Goal: Information Seeking & Learning: Check status

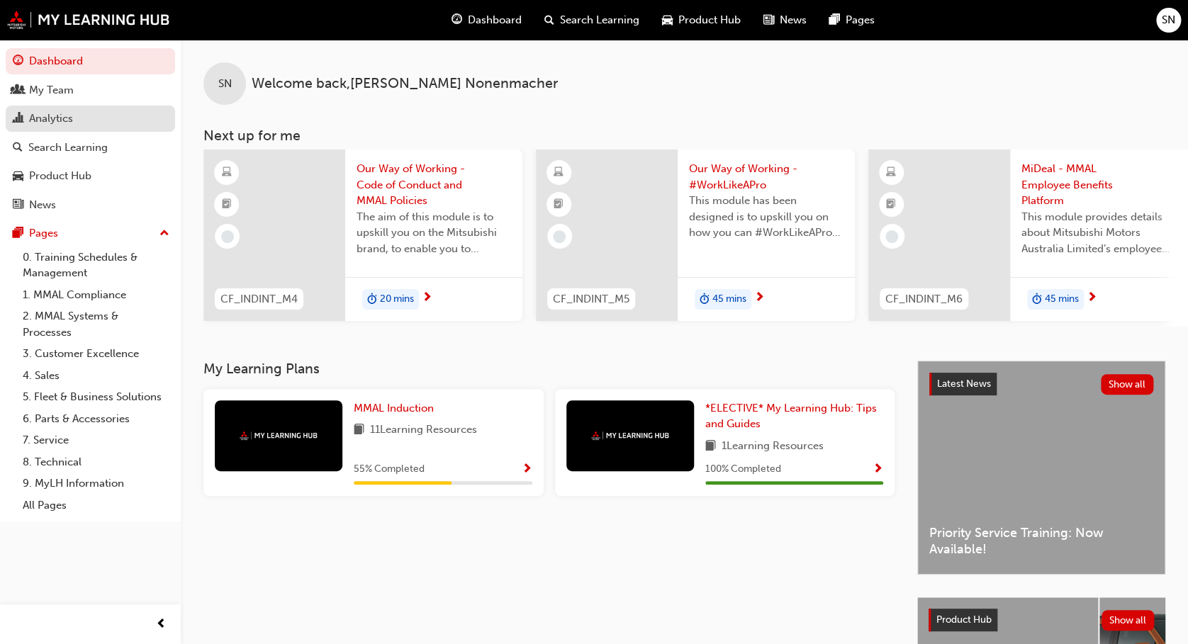
click at [77, 116] on div "Analytics" at bounding box center [90, 119] width 155 height 18
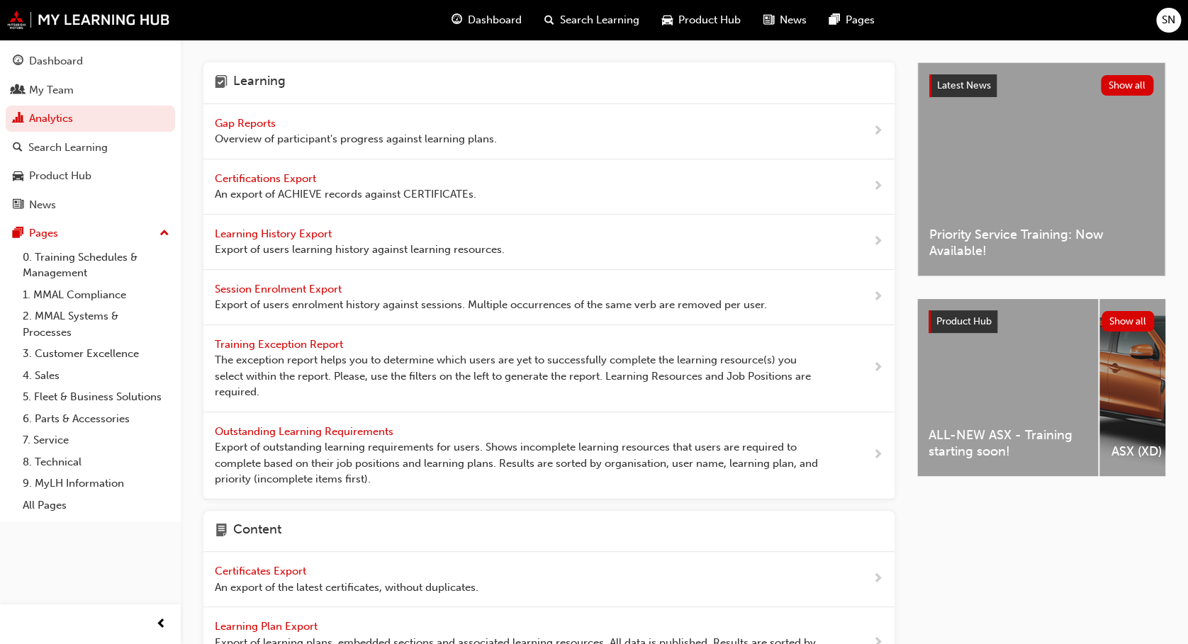
click at [250, 125] on span "Gap Reports" at bounding box center [247, 123] width 64 height 13
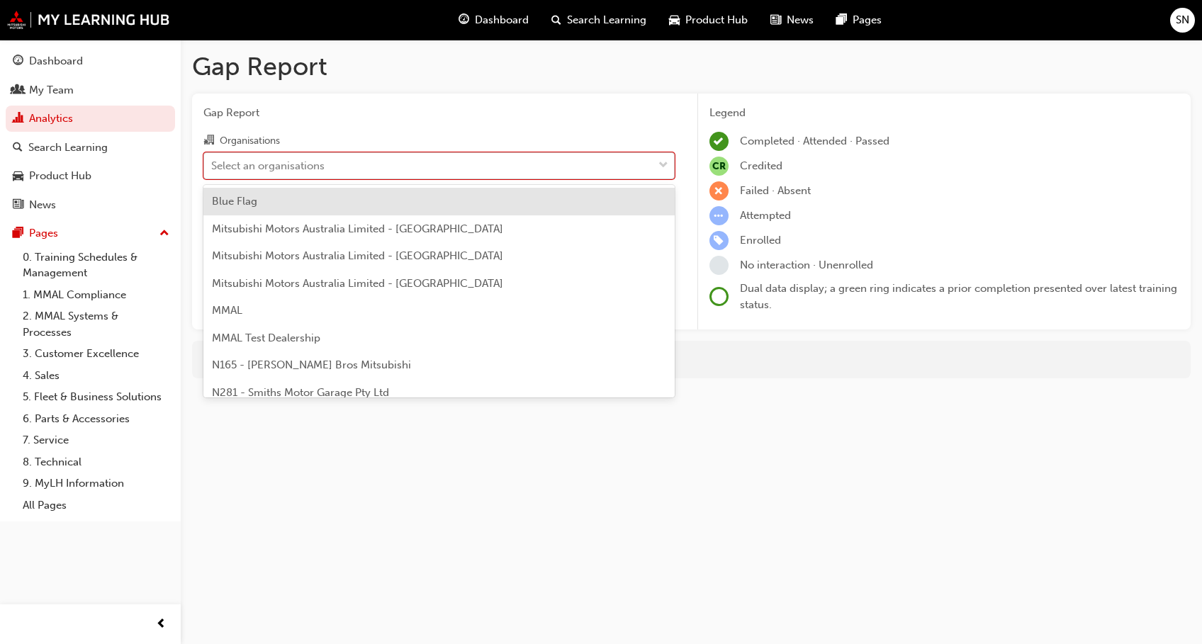
click at [328, 158] on div "Select an organisations" at bounding box center [428, 165] width 449 height 25
click at [213, 159] on input "Organisations option Blue Flag focused, 1 of 202. 202 results available. Use Up…" at bounding box center [211, 165] width 1 height 12
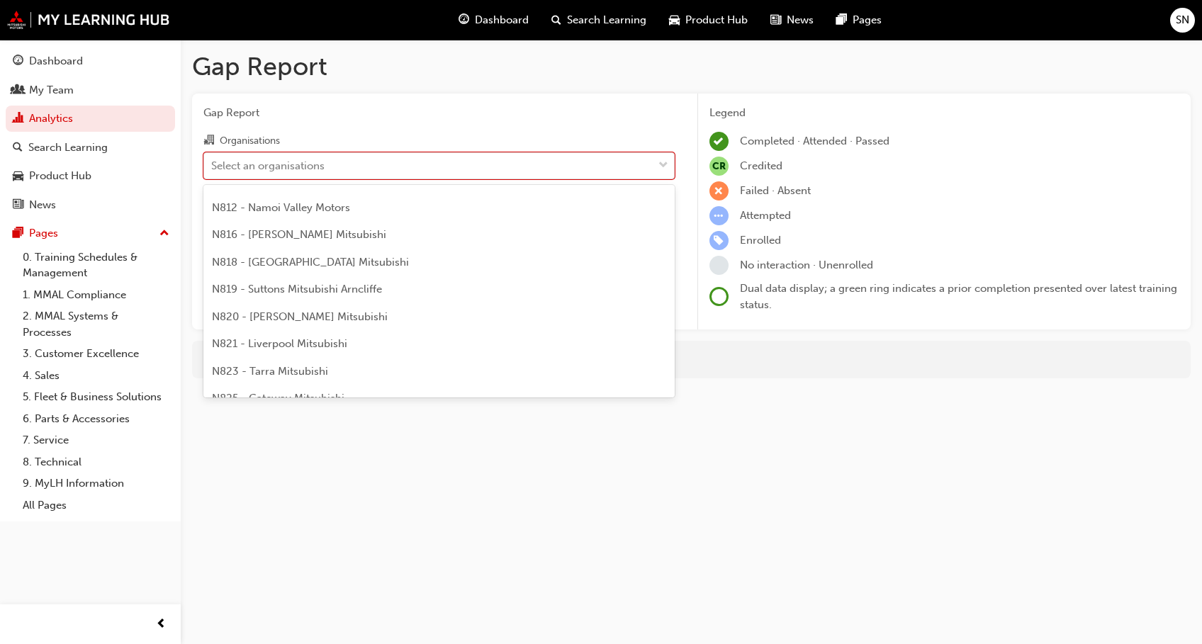
scroll to position [692, 0]
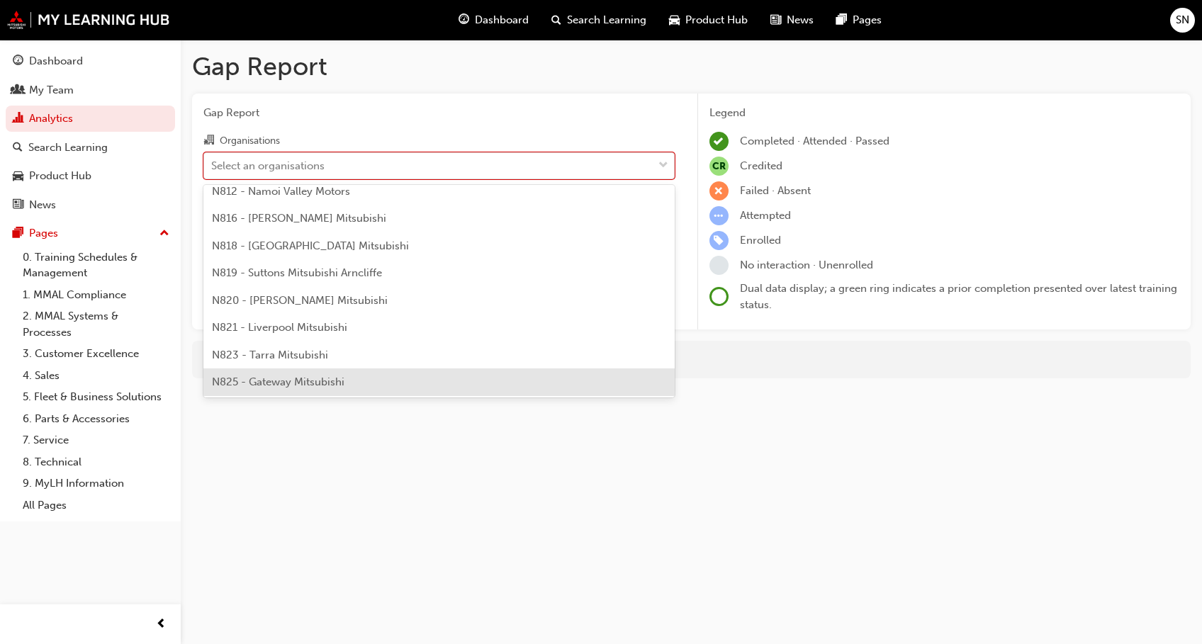
click at [561, 383] on div "N825 - Gateway Mitsubishi" at bounding box center [438, 382] width 471 height 28
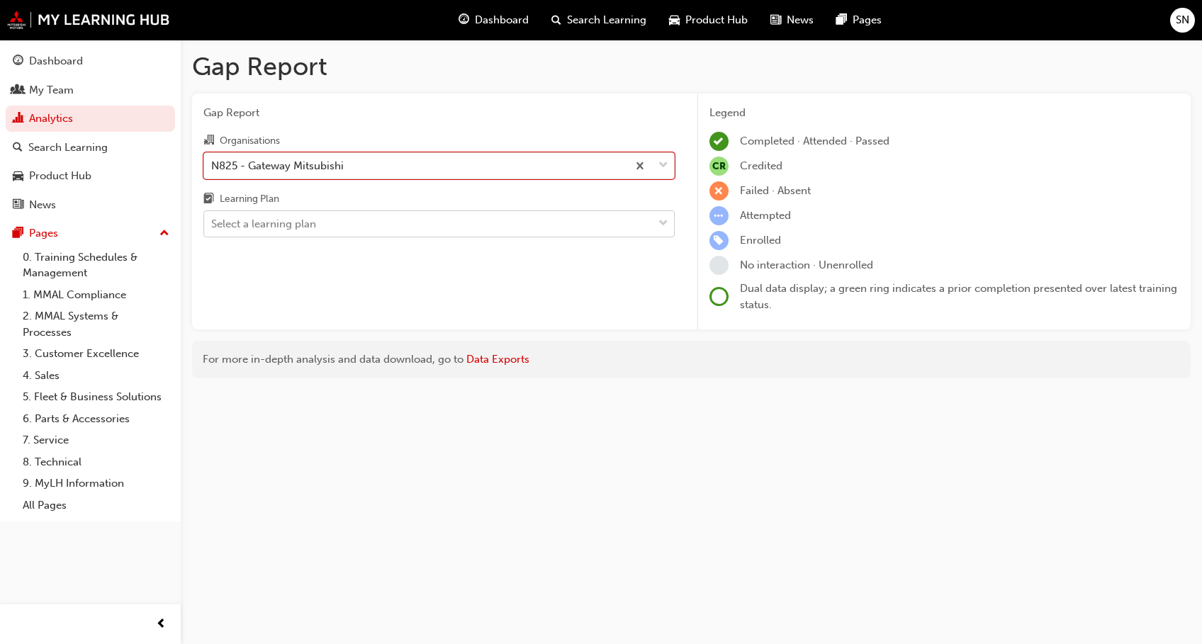
click at [665, 229] on span "down-icon" at bounding box center [663, 224] width 10 height 18
click at [213, 229] on input "Learning Plan Select a learning plan" at bounding box center [211, 224] width 1 height 12
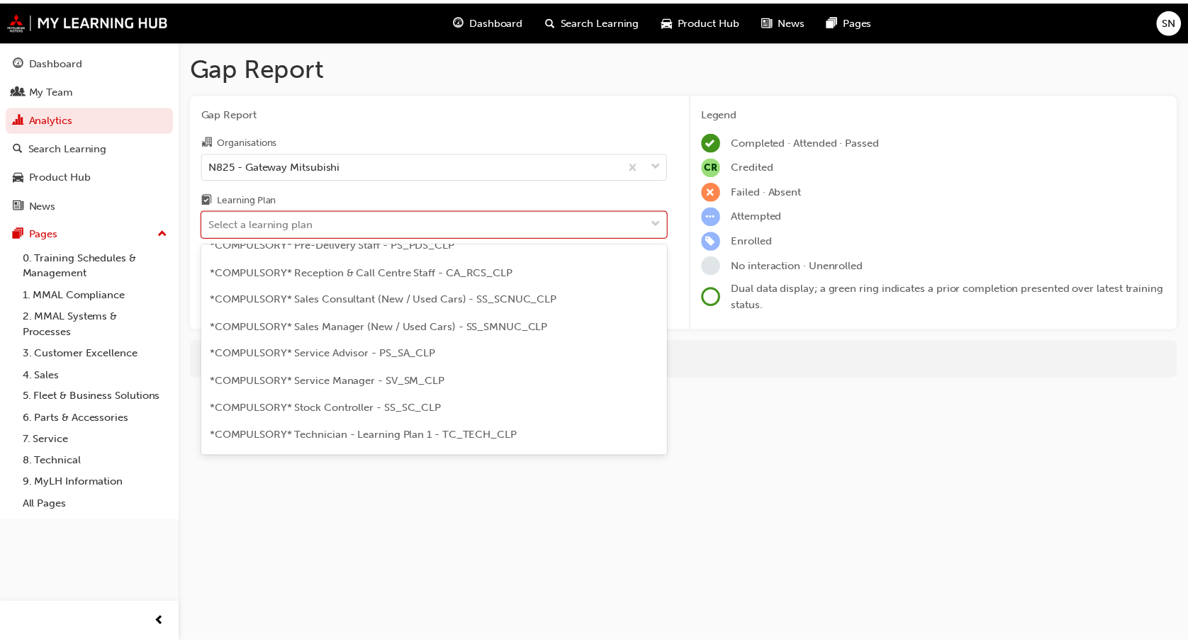
scroll to position [415, 0]
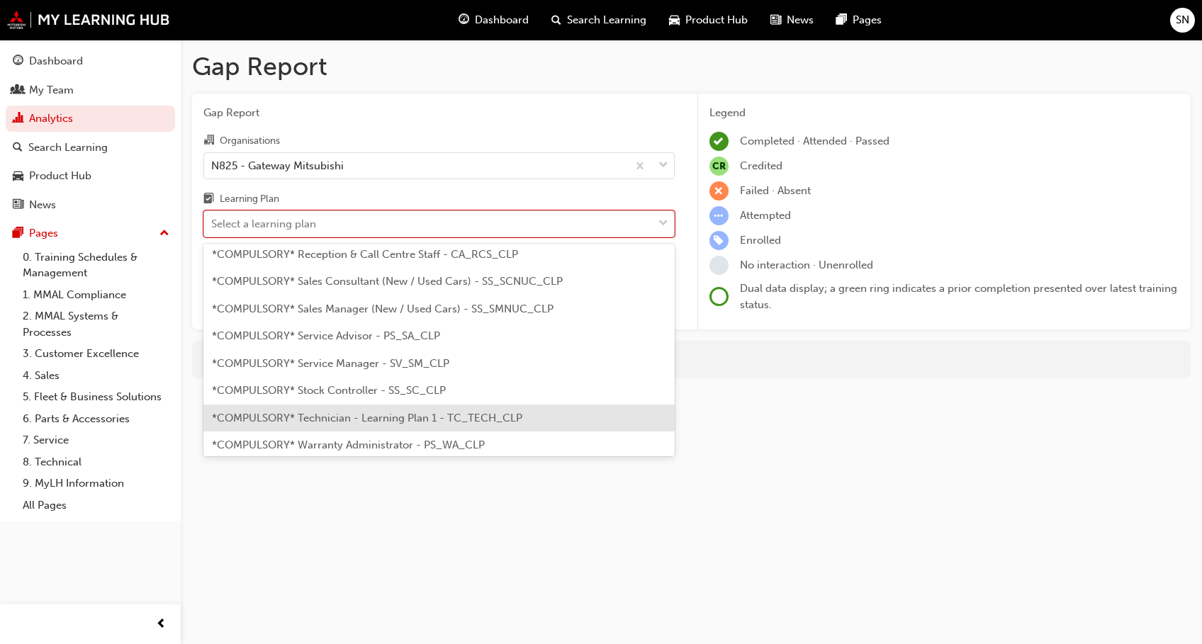
click at [507, 410] on div "*COMPULSORY* Technician - Learning Plan 1 - TC_TECH_CLP" at bounding box center [438, 419] width 471 height 28
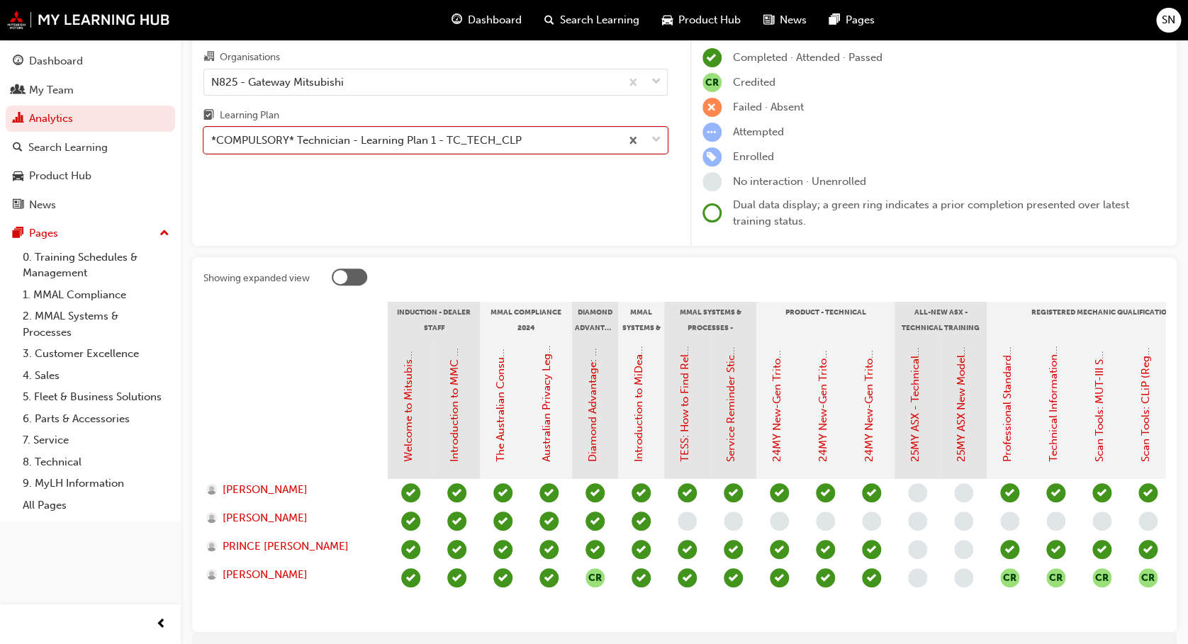
scroll to position [144, 0]
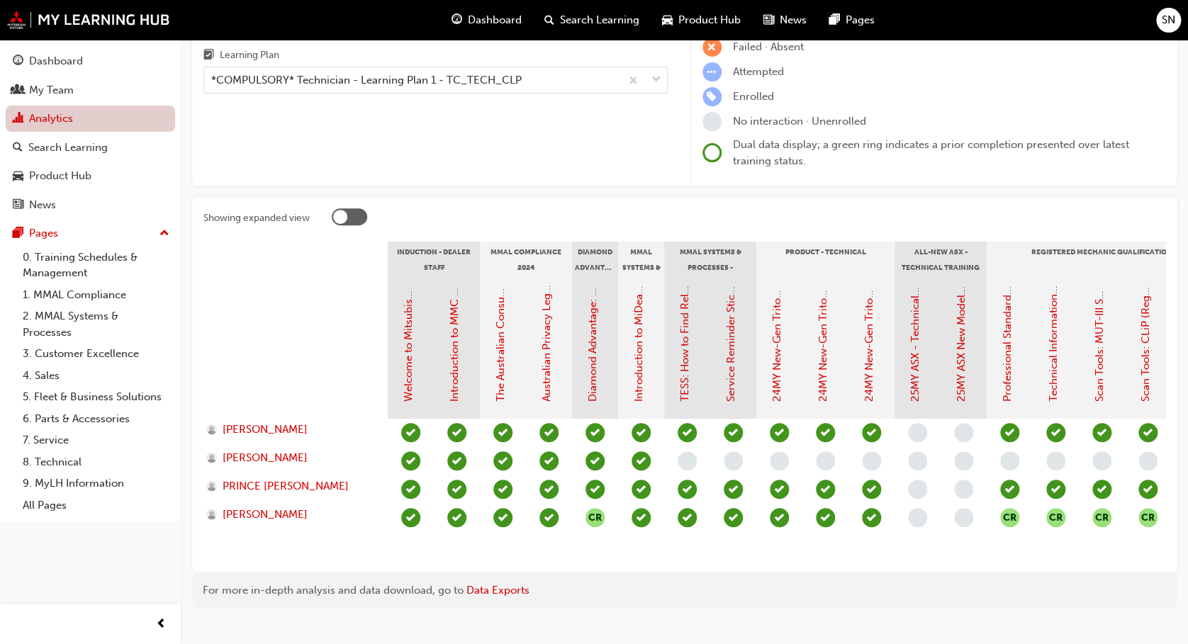
click at [96, 125] on link "Analytics" at bounding box center [90, 119] width 169 height 26
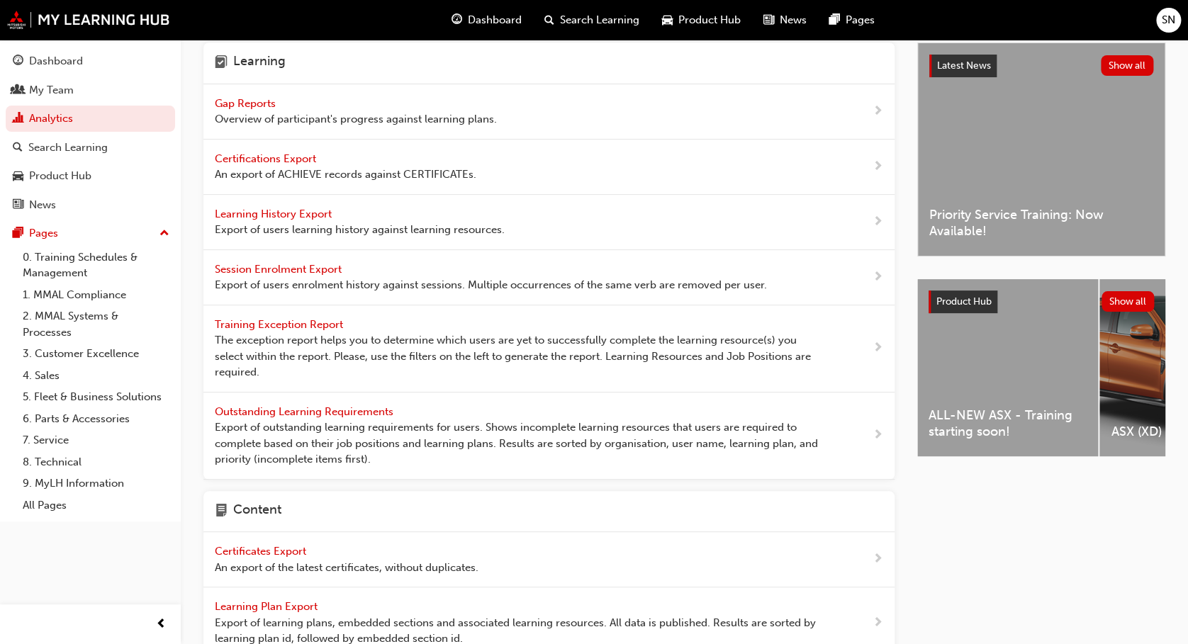
scroll to position [16, 0]
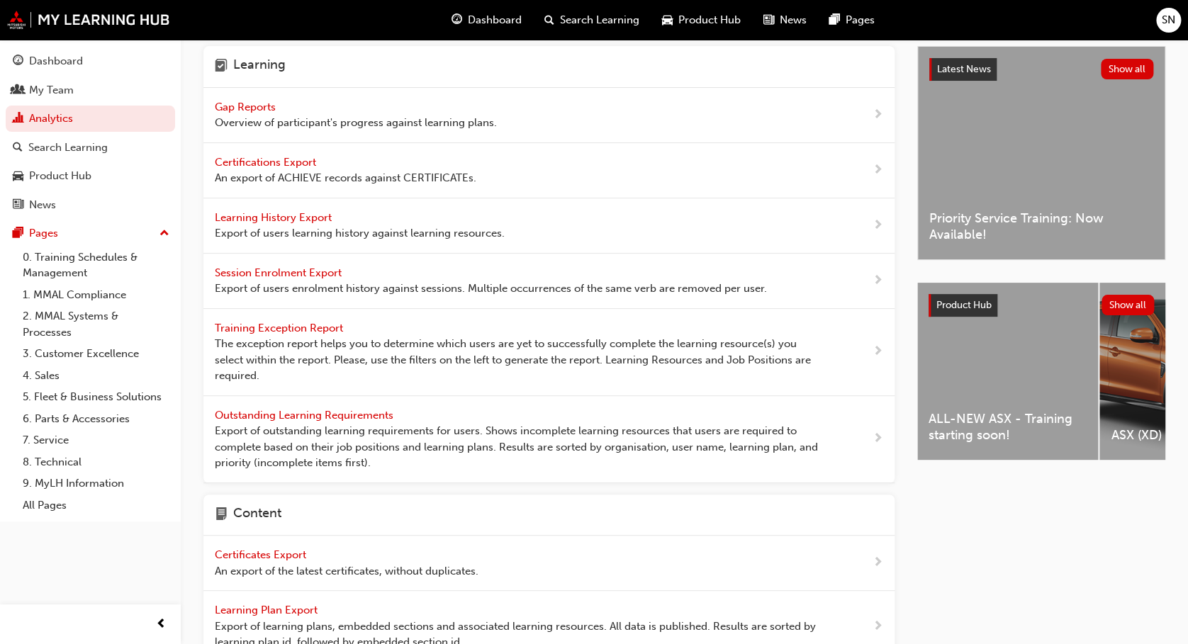
click at [249, 108] on span "Gap Reports" at bounding box center [247, 107] width 64 height 13
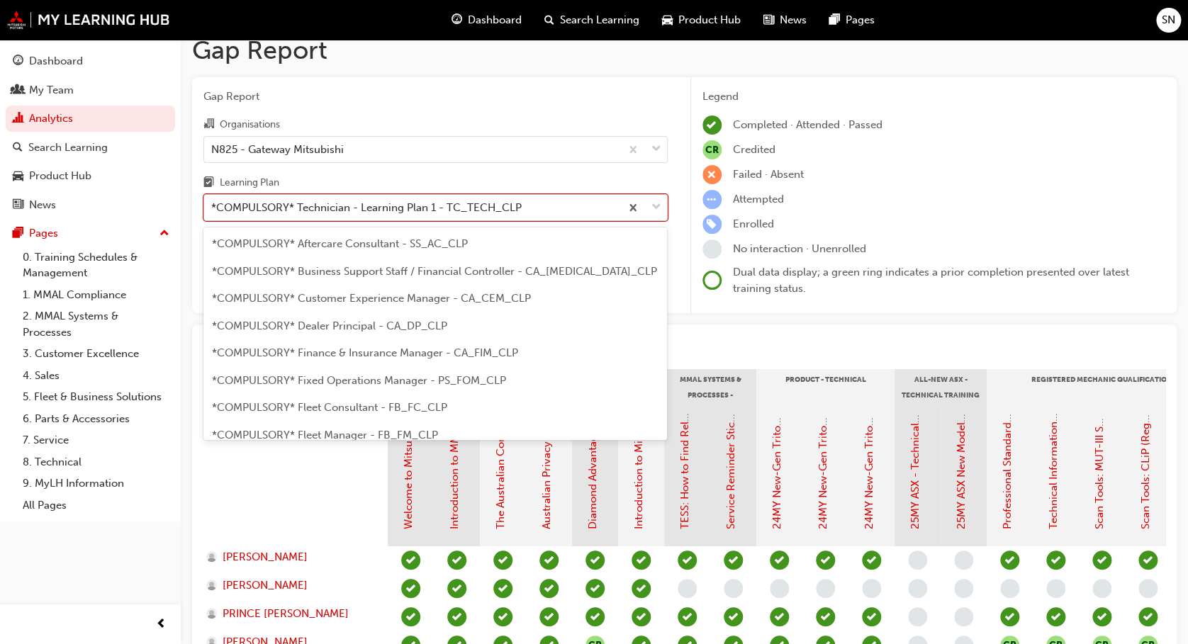
click at [342, 213] on div "*COMPULSORY* Technician - Learning Plan 1 - TC_TECH_CLP" at bounding box center [366, 208] width 310 height 16
click at [213, 213] on input "Learning Plan option *COMPULSORY* Technician - Learning Plan 1 - TC_TECH_CLP fo…" at bounding box center [211, 207] width 1 height 12
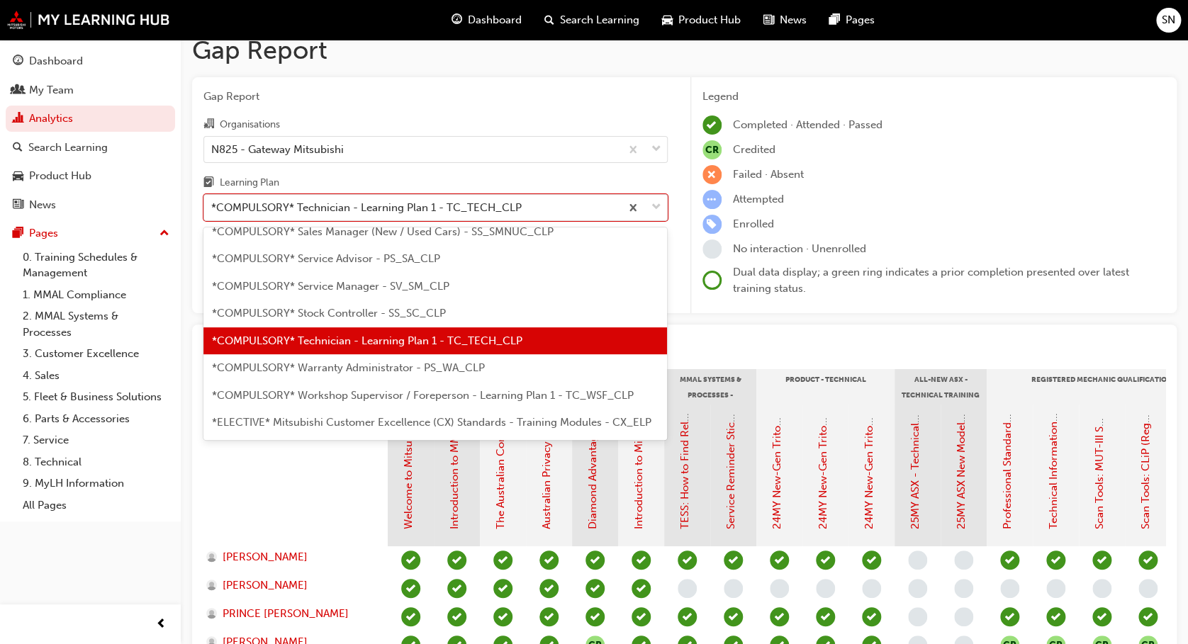
scroll to position [514, 0]
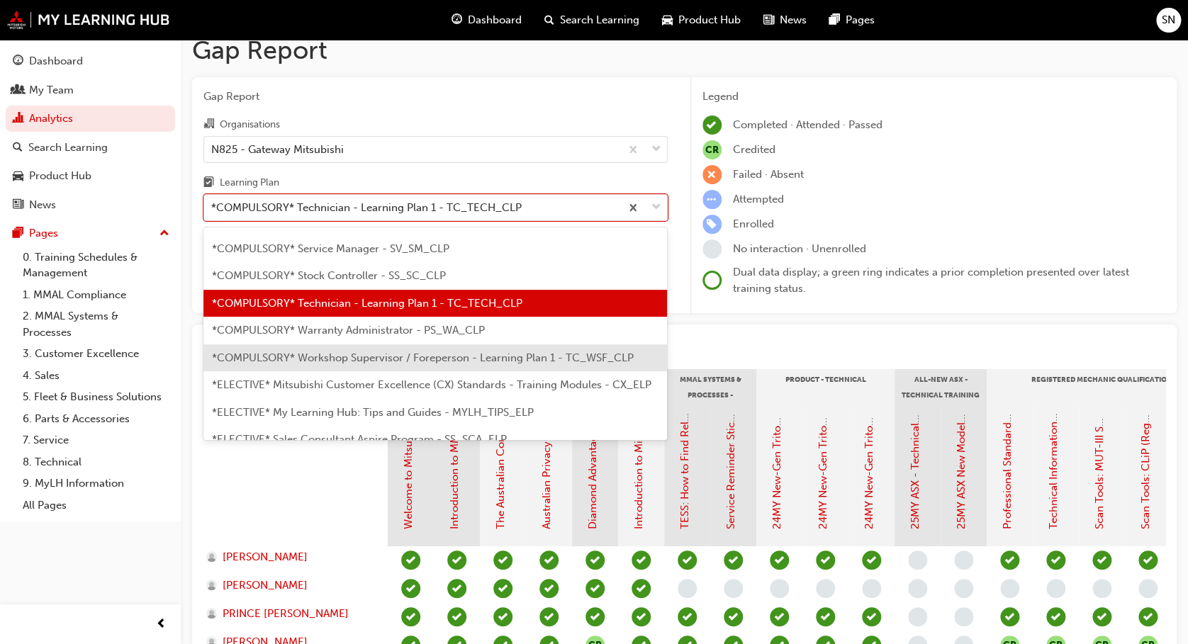
click at [490, 356] on span "*COMPULSORY* Workshop Supervisor / Foreperson - Learning Plan 1 - TC_WSF_CLP" at bounding box center [423, 357] width 422 height 13
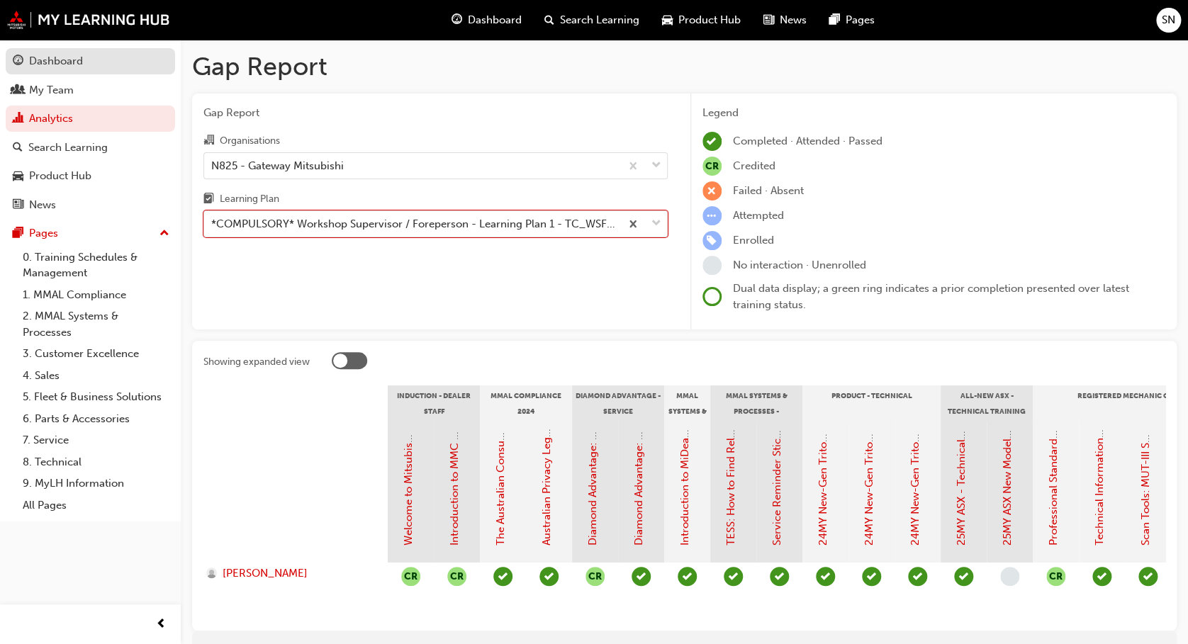
click at [72, 66] on div "Dashboard" at bounding box center [56, 61] width 54 height 16
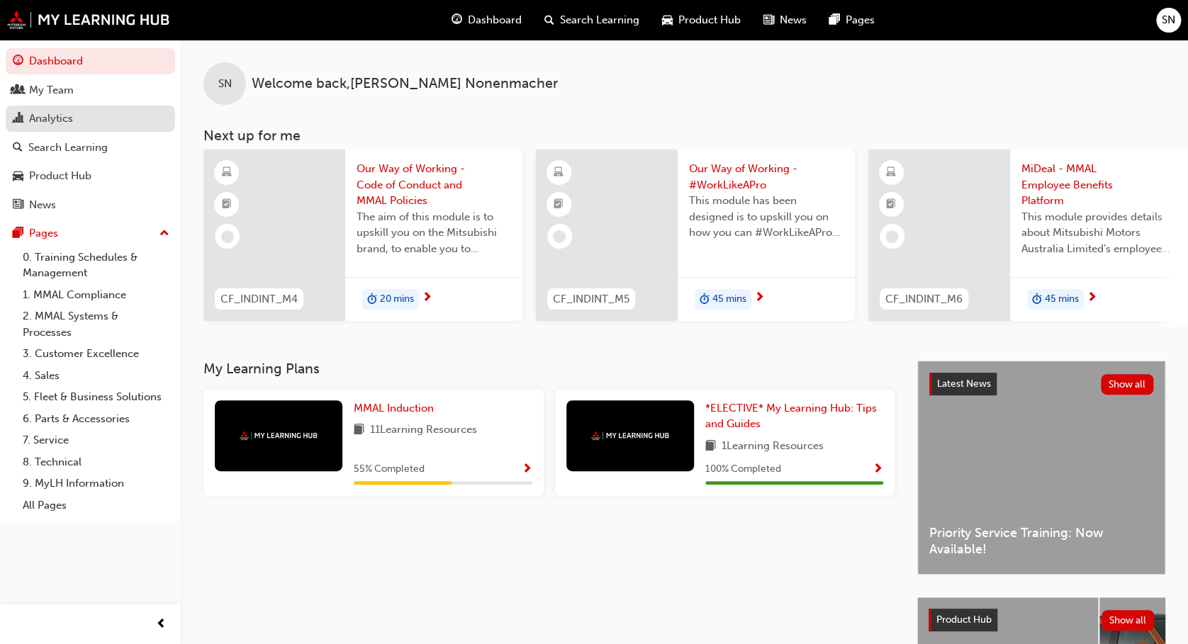
click at [62, 114] on div "Analytics" at bounding box center [51, 119] width 44 height 16
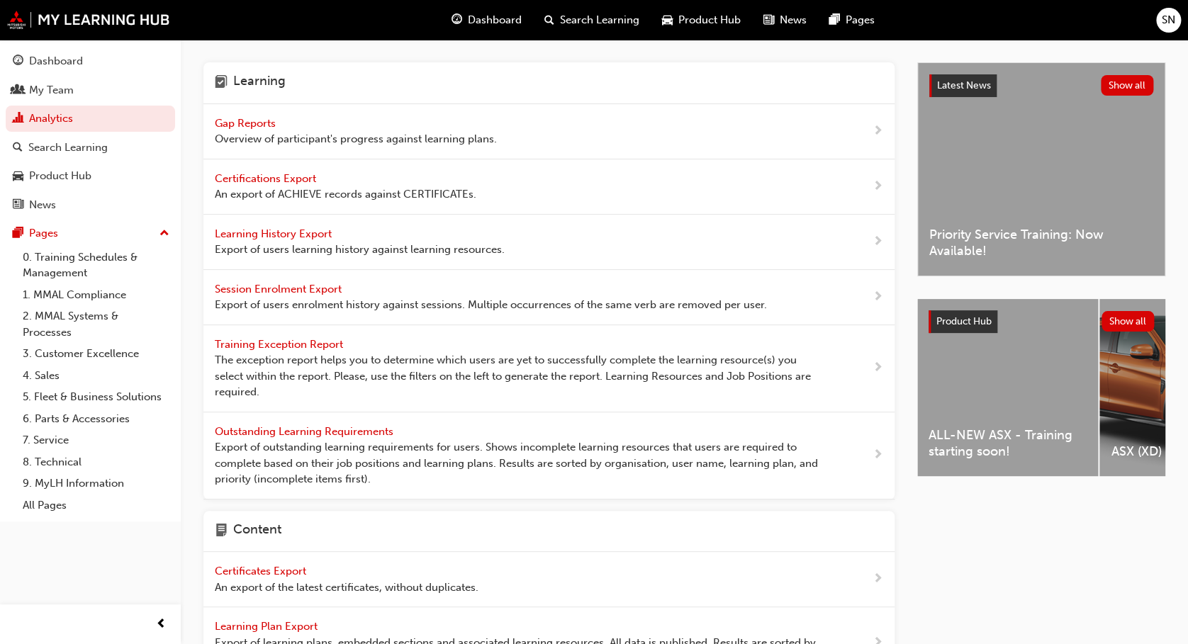
click at [237, 119] on span "Gap Reports" at bounding box center [247, 123] width 64 height 13
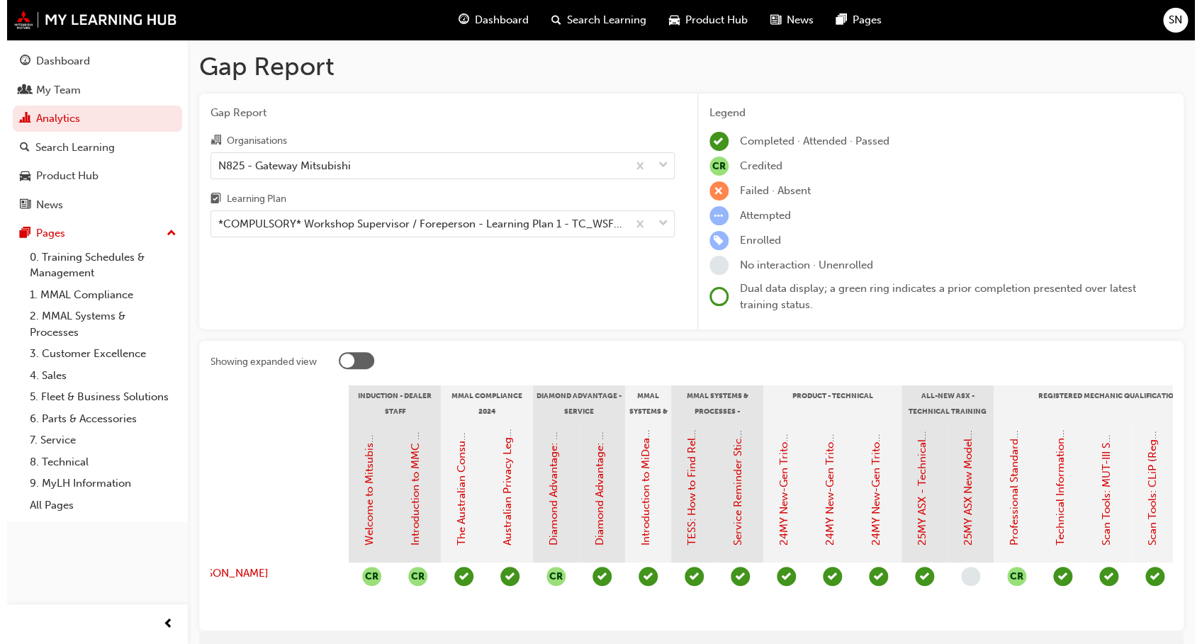
scroll to position [0, 16]
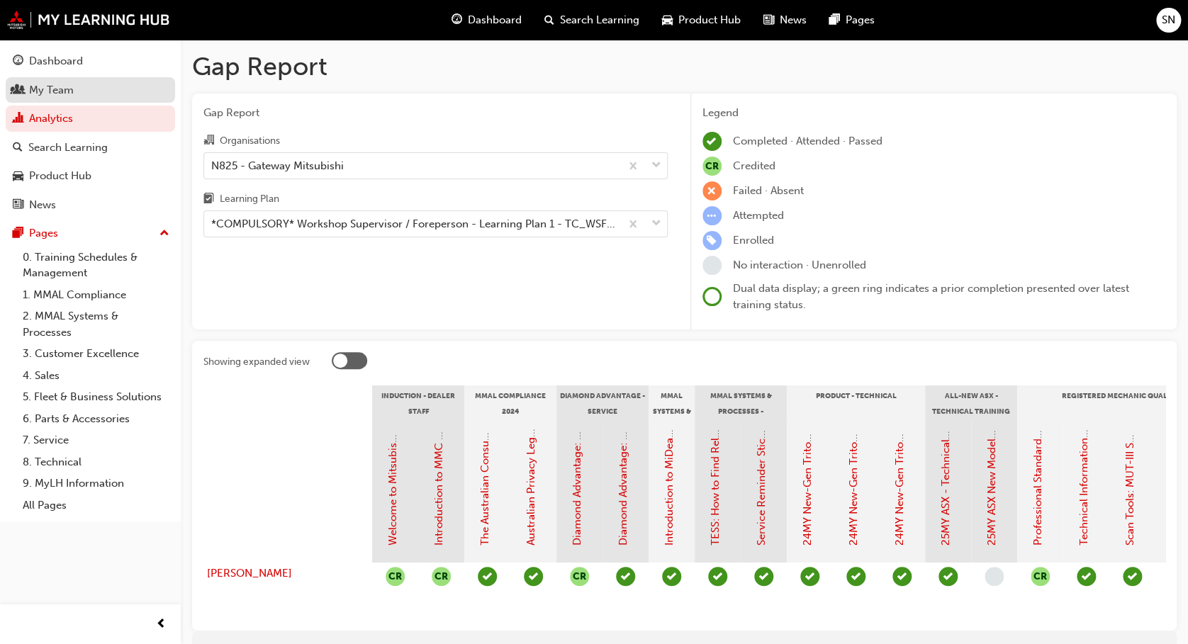
click at [96, 89] on div "My Team" at bounding box center [90, 90] width 155 height 18
